Goal: Task Accomplishment & Management: Manage account settings

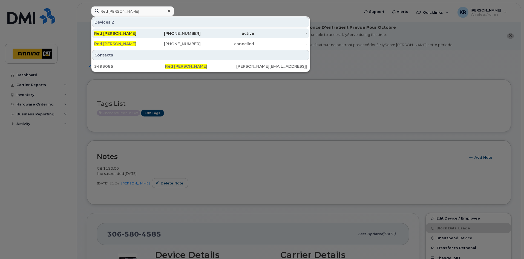
type input "Red [PERSON_NAME]"
click at [192, 34] on div "587-873-2404" at bounding box center [174, 33] width 53 height 5
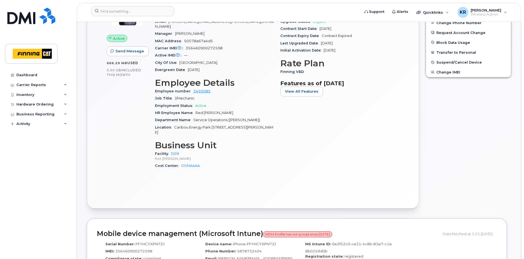
scroll to position [274, 0]
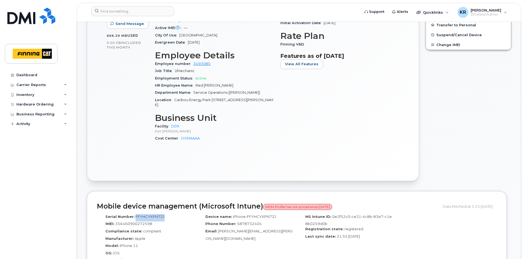
drag, startPoint x: 166, startPoint y: 212, endPoint x: 135, endPoint y: 210, distance: 31.0
click at [135, 214] on div "Serial Number: FFYHCYXPN72J" at bounding box center [147, 217] width 92 height 7
copy span "FFYHCYXPN72J"
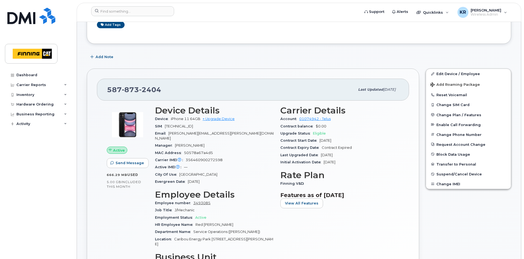
scroll to position [137, 0]
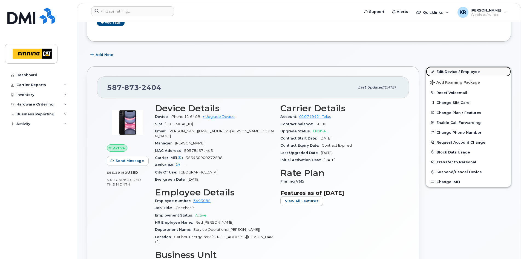
click at [444, 70] on link "Edit Device / Employee" at bounding box center [468, 72] width 85 height 10
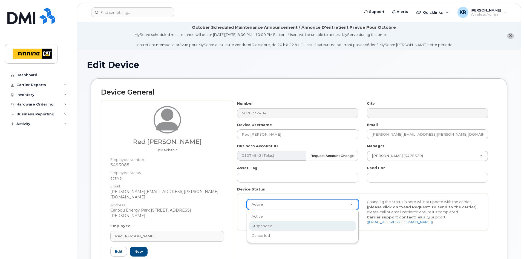
select select "suspended"
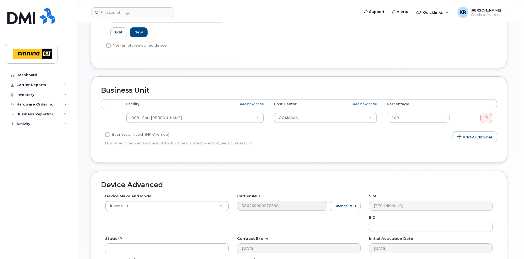
scroll to position [328, 0]
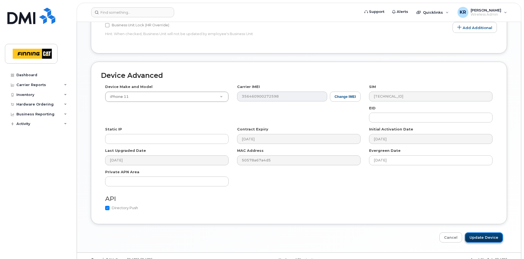
click at [480, 232] on input "Update Device" at bounding box center [484, 237] width 38 height 10
type input "Saving..."
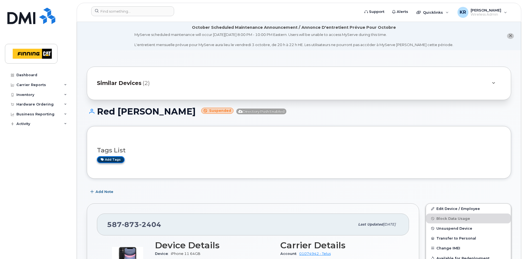
click at [114, 159] on link "Add tags" at bounding box center [111, 159] width 28 height 7
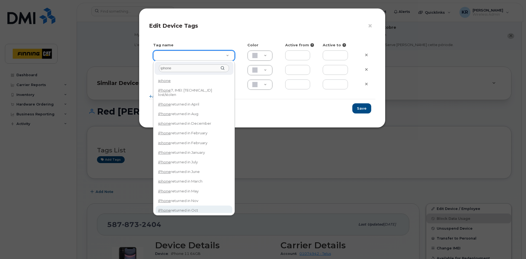
type input "iphone"
type input "iPhone returned in Oct"
type input "DFD3EE"
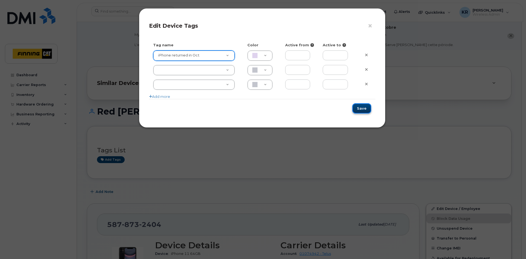
click at [359, 108] on button "Save" at bounding box center [361, 108] width 19 height 10
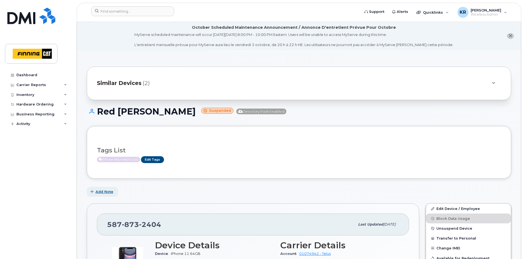
click at [101, 191] on span "Add Note" at bounding box center [105, 191] width 18 height 5
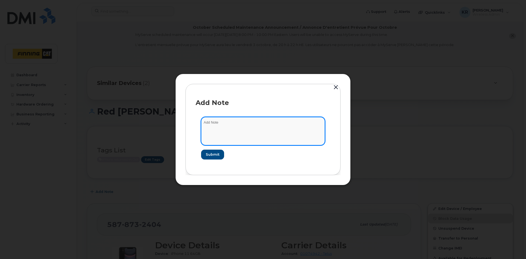
click at [227, 128] on textarea at bounding box center [263, 131] width 124 height 28
type textarea "mobility received device Oct 2/25. note to Red Disher to confirm if line is to …"
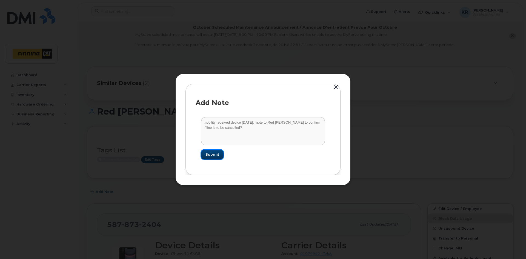
click at [210, 151] on button "Submit" at bounding box center [212, 154] width 22 height 10
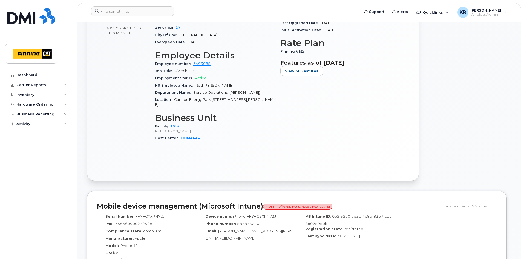
scroll to position [328, 0]
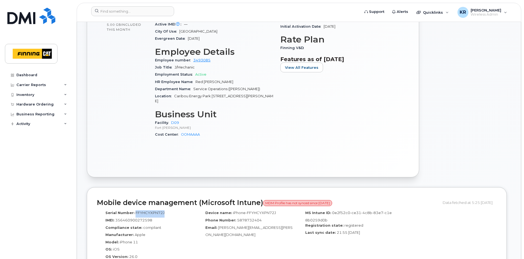
drag, startPoint x: 134, startPoint y: 207, endPoint x: 163, endPoint y: 208, distance: 28.7
click at [163, 210] on div "Serial Number: FFYHCYXPN72J" at bounding box center [147, 213] width 92 height 7
copy span "FFYHCYXPN72J"
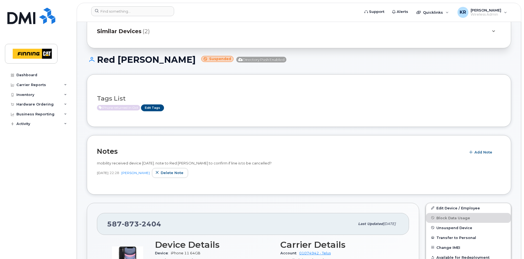
scroll to position [55, 0]
